Goal: Information Seeking & Learning: Learn about a topic

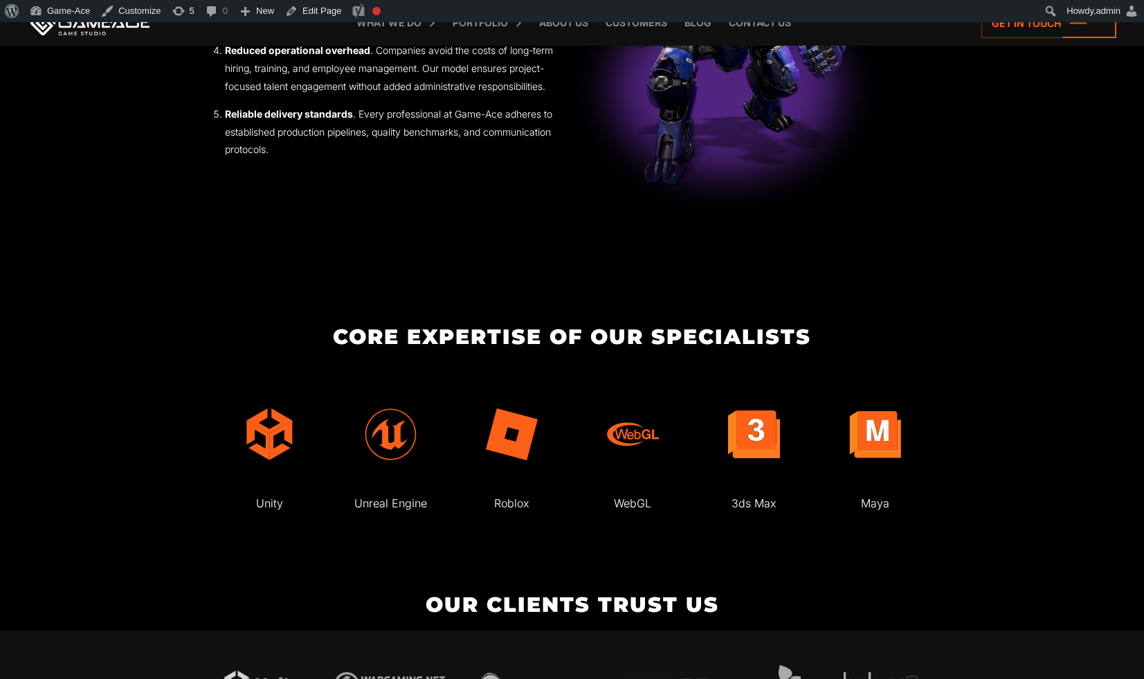
scroll to position [2463, 0]
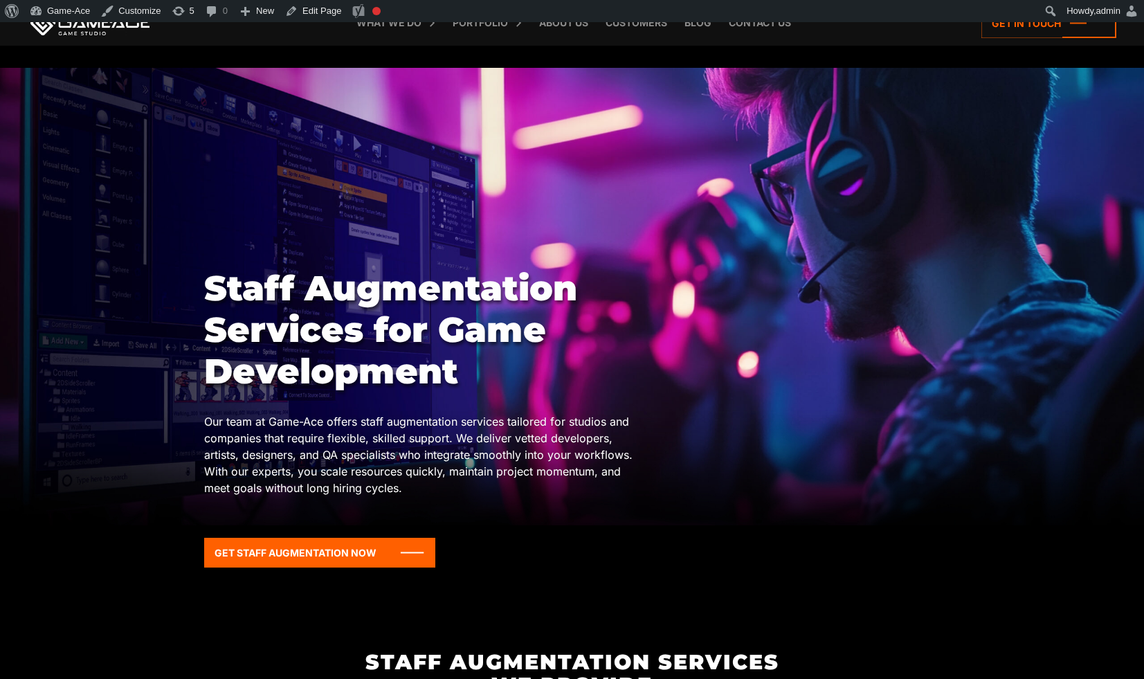
click at [600, 467] on p "Our team at Game-Ace offers staff augmentation services tailored for studios an…" at bounding box center [425, 454] width 442 height 83
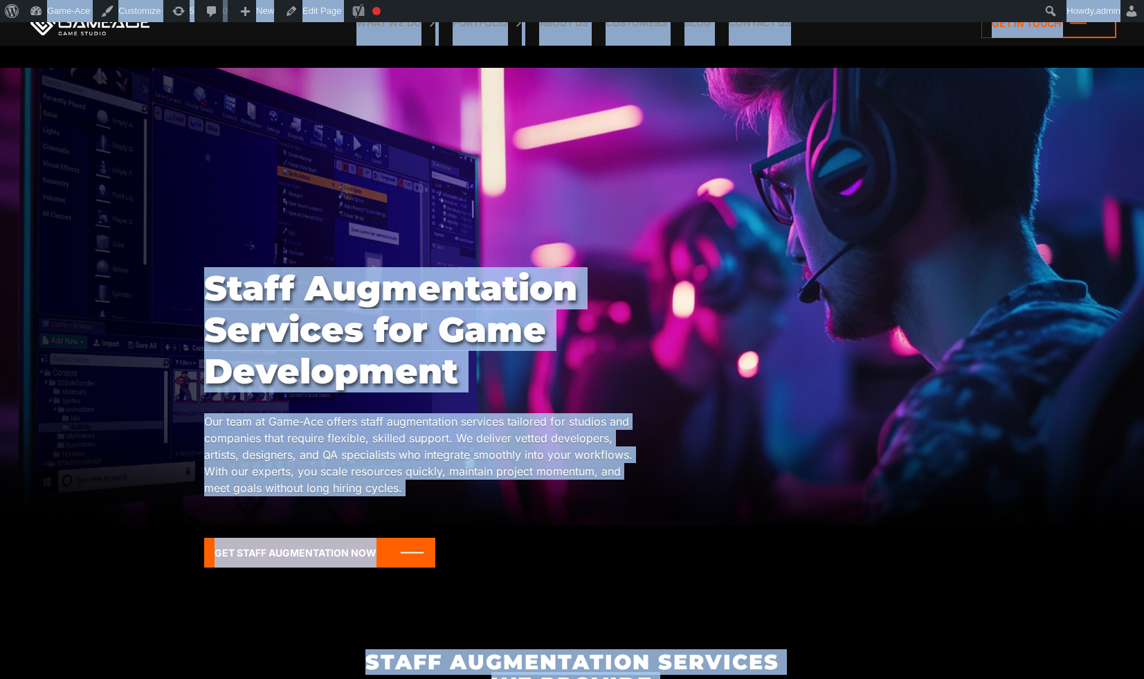
copy body "Staff Augmentation Services for Game Development Our team at Game-Ace offers st…"
drag, startPoint x: 502, startPoint y: 617, endPoint x: 464, endPoint y: 469, distance: 152.9
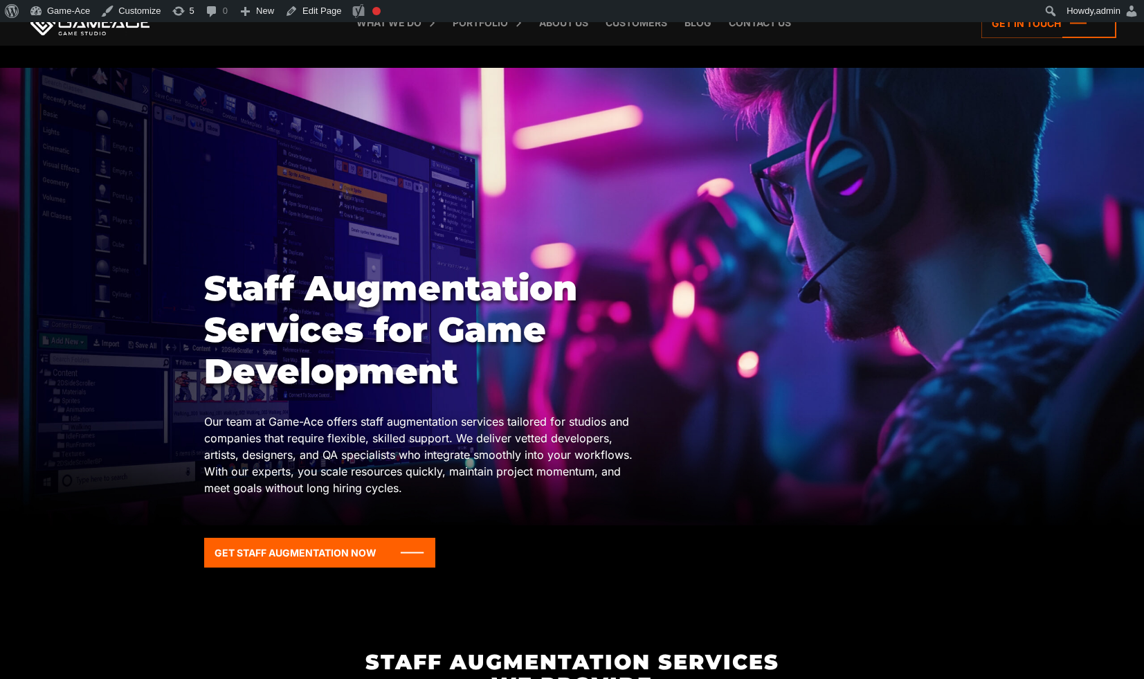
click at [873, 188] on div at bounding box center [572, 297] width 1144 height 458
